Goal: Task Accomplishment & Management: Use online tool/utility

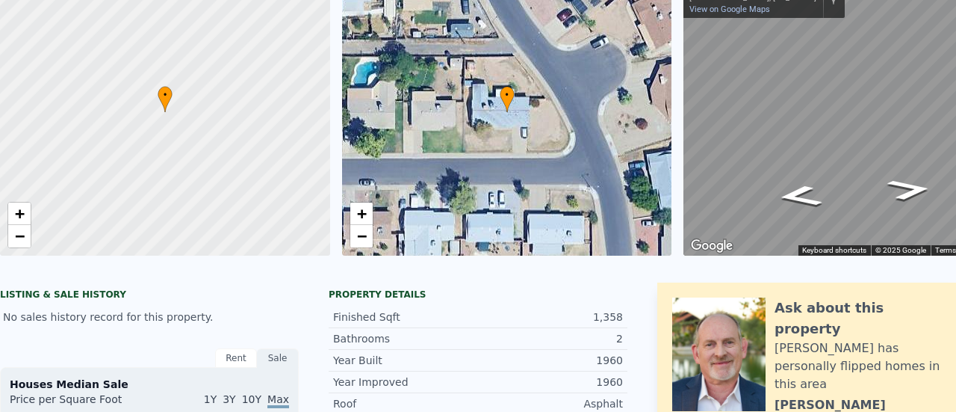
scroll to position [5, 0]
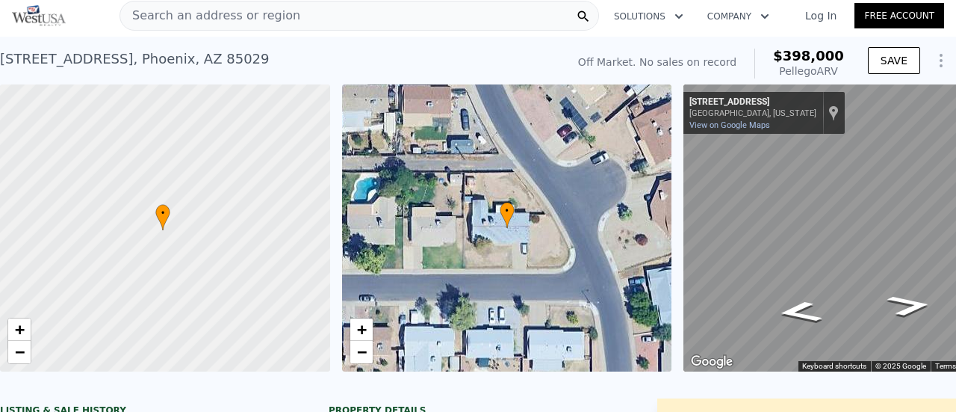
click at [223, 221] on div at bounding box center [161, 231] width 396 height 344
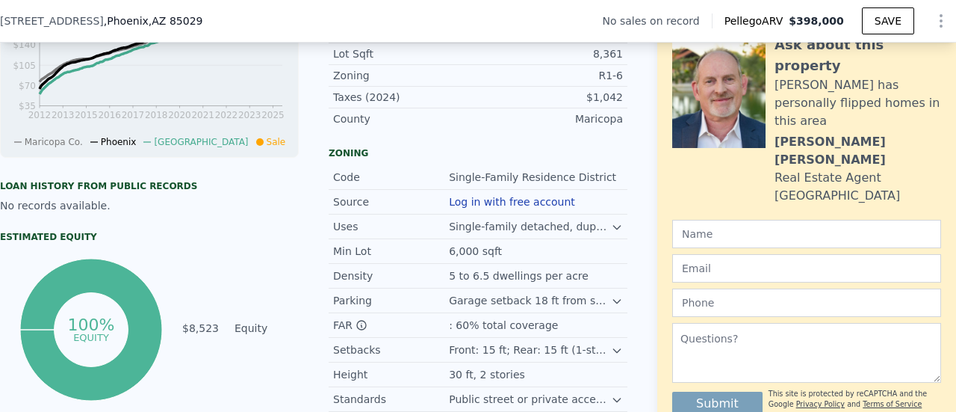
scroll to position [673, 0]
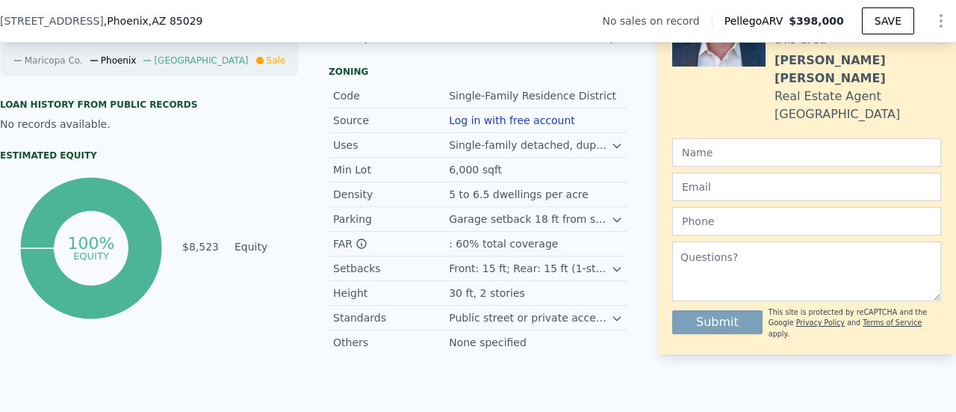
click at [486, 126] on button "Log in with free account" at bounding box center [512, 120] width 126 height 12
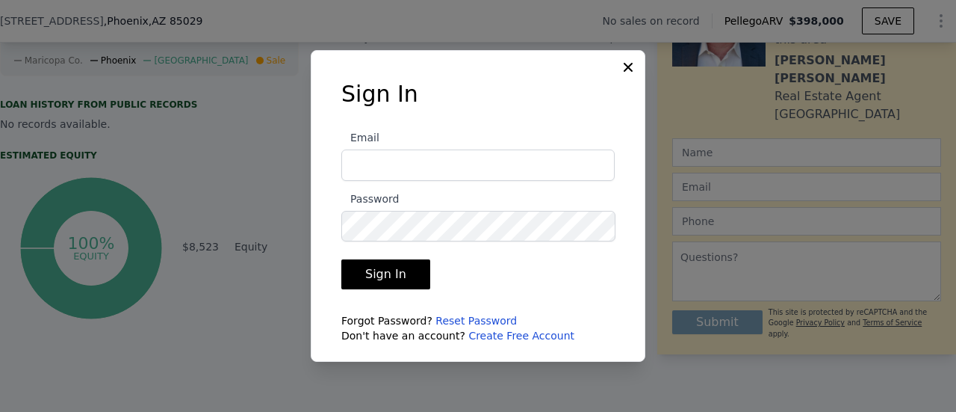
click at [365, 154] on input "Email" at bounding box center [477, 164] width 273 height 31
type input "[EMAIL_ADDRESS][DOMAIN_NAME]"
click at [404, 270] on button "Sign In" at bounding box center [385, 274] width 89 height 30
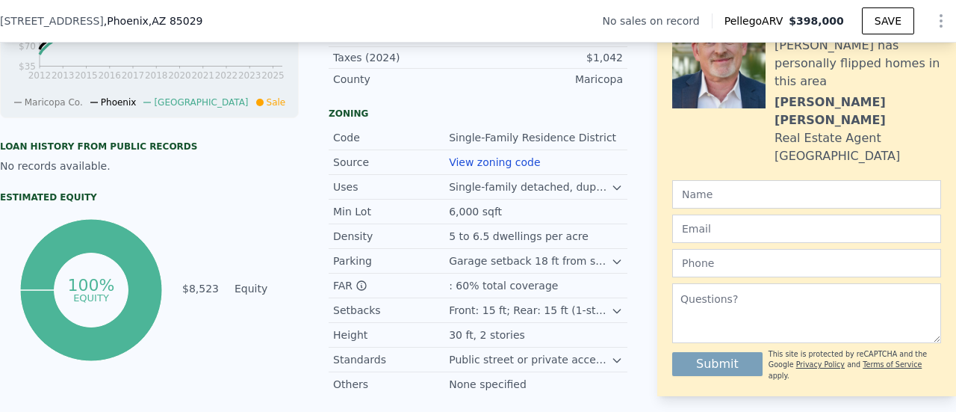
scroll to position [598, 0]
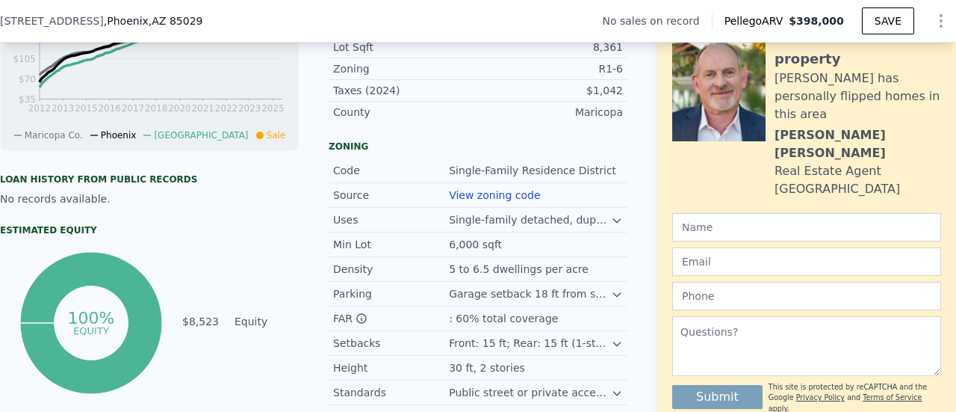
drag, startPoint x: 164, startPoint y: 238, endPoint x: 202, endPoint y: 237, distance: 38.9
click at [202, 236] on div "Estimated Equity" at bounding box center [149, 230] width 299 height 12
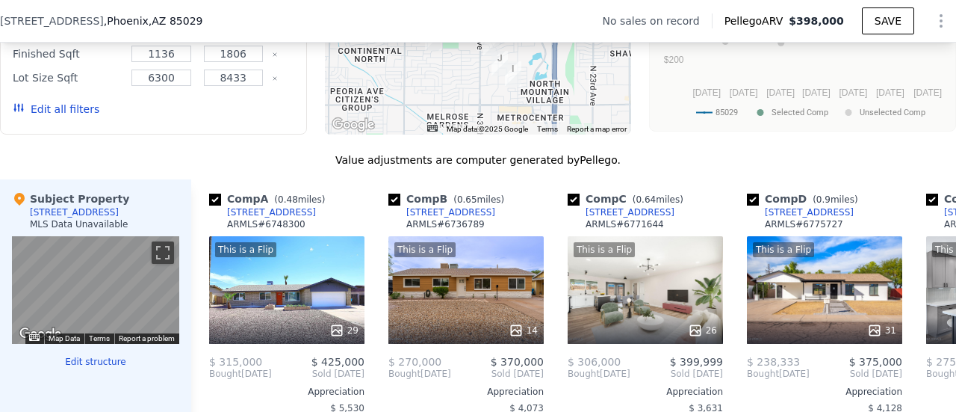
scroll to position [1345, 0]
click at [25, 22] on span "[STREET_ADDRESS]" at bounding box center [52, 20] width 104 height 15
click at [18, 20] on span "[STREET_ADDRESS]" at bounding box center [52, 20] width 104 height 15
click at [21, 22] on span "[STREET_ADDRESS]" at bounding box center [52, 20] width 104 height 15
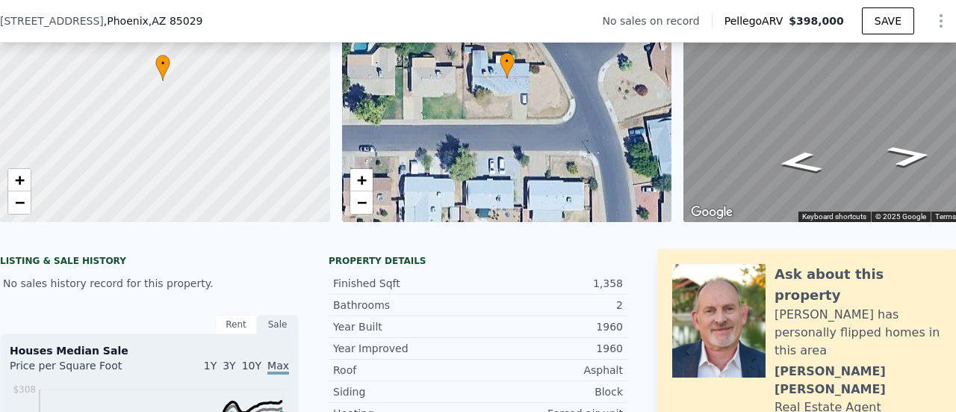
scroll to position [5, 0]
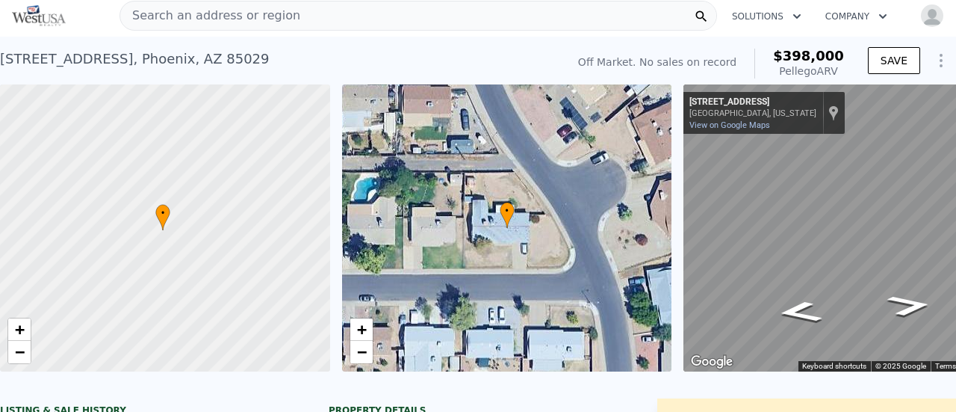
click at [169, 14] on span "Search an address or region" at bounding box center [210, 16] width 180 height 18
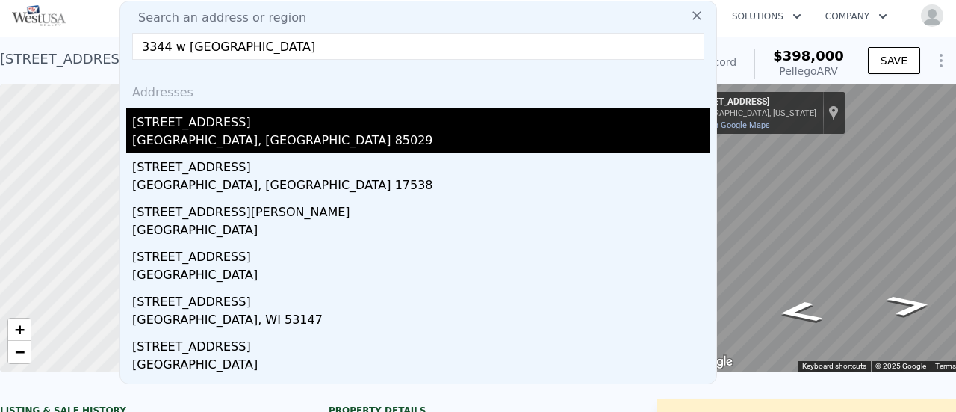
type input "3344 w [GEOGRAPHIC_DATA]"
click at [206, 137] on div "[GEOGRAPHIC_DATA], [GEOGRAPHIC_DATA] 85029" at bounding box center [421, 142] width 578 height 21
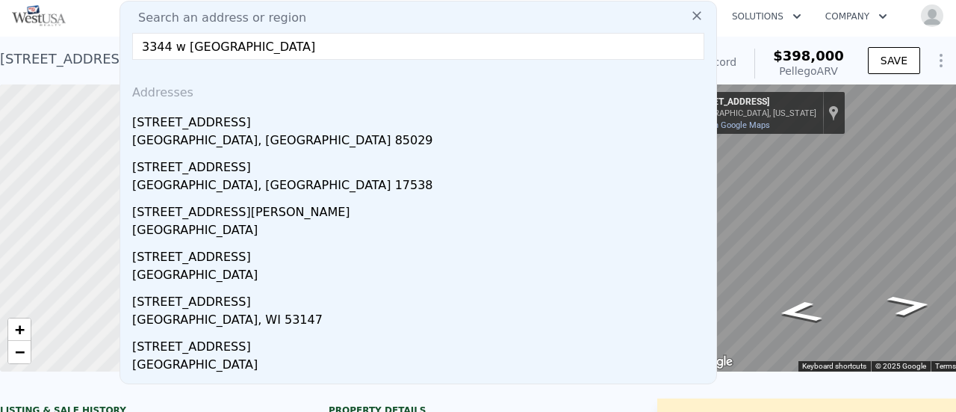
click at [244, 128] on div at bounding box center [165, 228] width 396 height 344
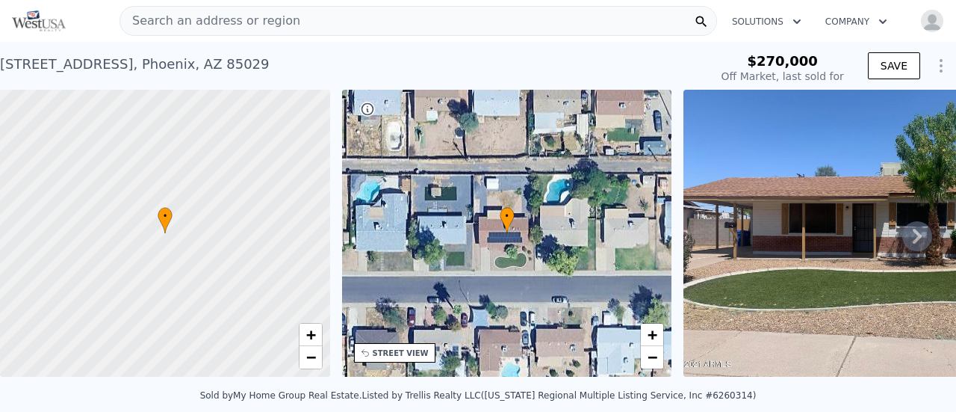
type input "$ 336,000"
type input "$ 31,912"
click at [197, 23] on span "Search an address or region" at bounding box center [210, 21] width 180 height 18
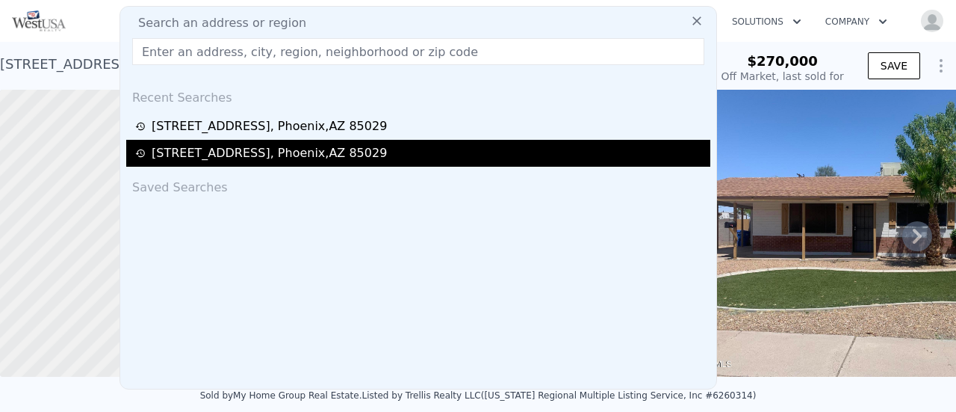
click at [225, 150] on div "[STREET_ADDRESS]" at bounding box center [269, 153] width 235 height 18
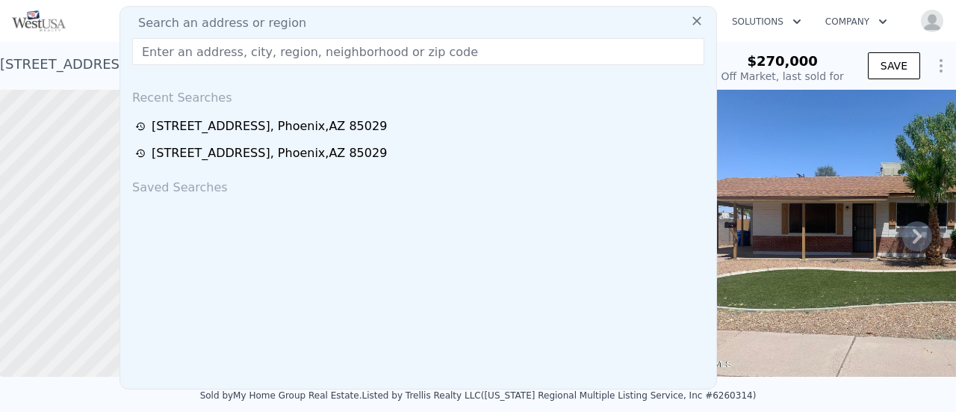
click at [338, 155] on div "• + − • + − STREET VIEW ← Move left → Move right ↑ Move up ↓ Move down + Zoom i…" at bounding box center [478, 236] width 956 height 292
click at [481, 150] on div "• + −" at bounding box center [507, 233] width 330 height 287
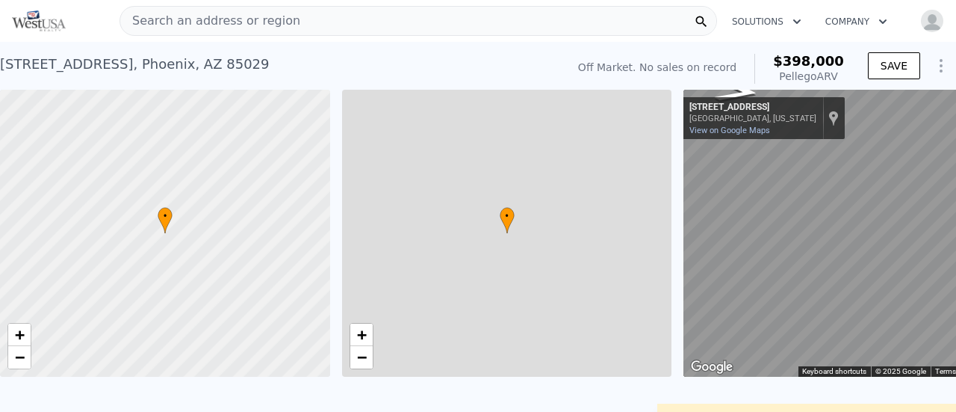
type input "1136"
type input "1806"
type input "6300"
type input "8433"
checkbox input "true"
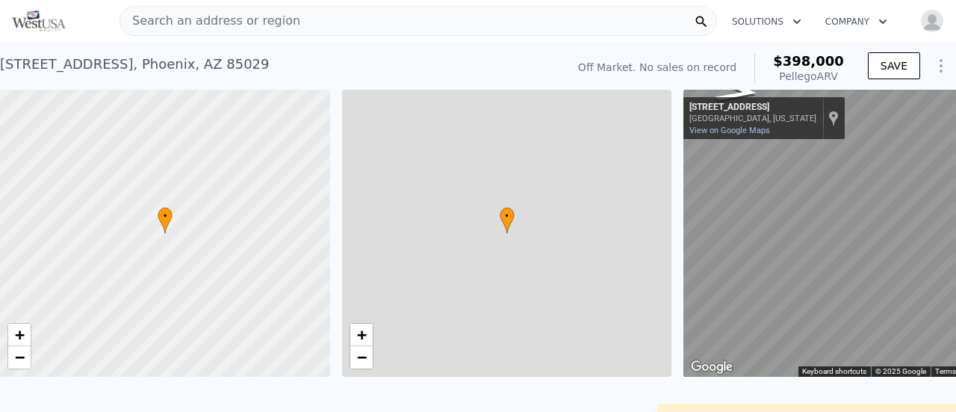
checkbox input "true"
type input "$ 398,000"
type input "5"
type input "$ 30,000"
